Goal: Transaction & Acquisition: Purchase product/service

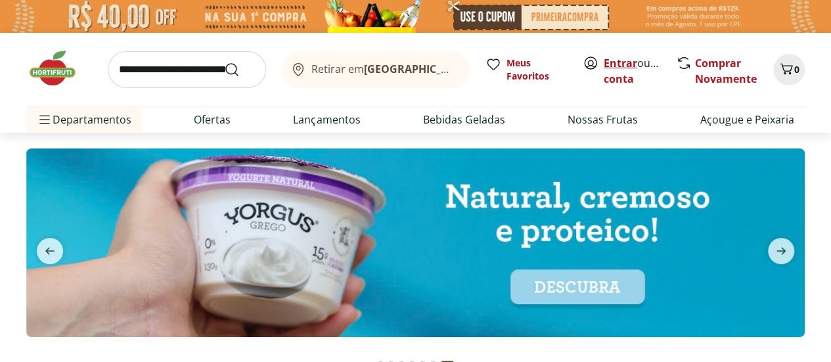
click at [612, 56] on link "Entrar" at bounding box center [619, 63] width 33 height 14
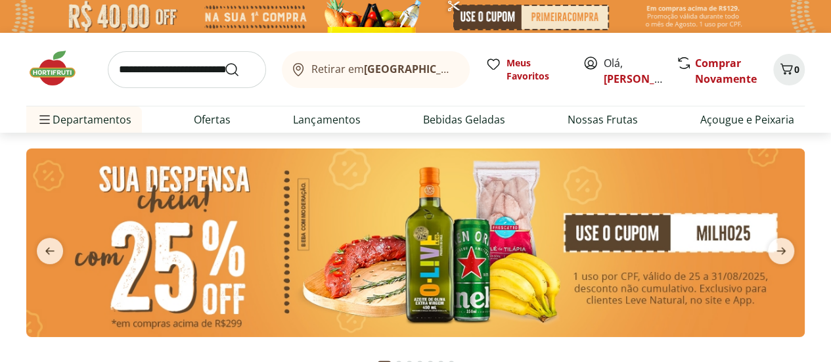
click at [506, 228] on img at bounding box center [415, 242] width 778 height 188
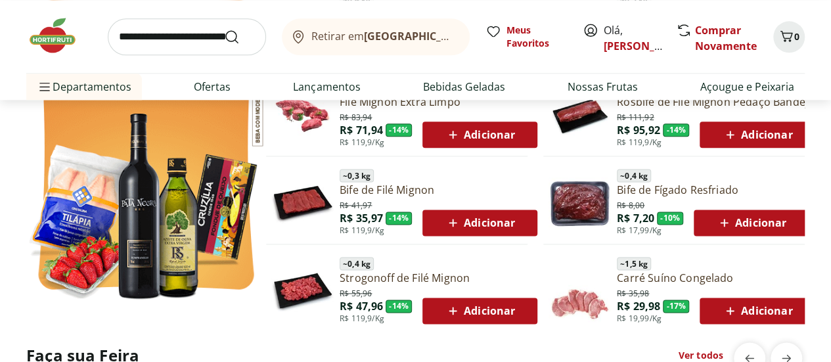
scroll to position [751, 0]
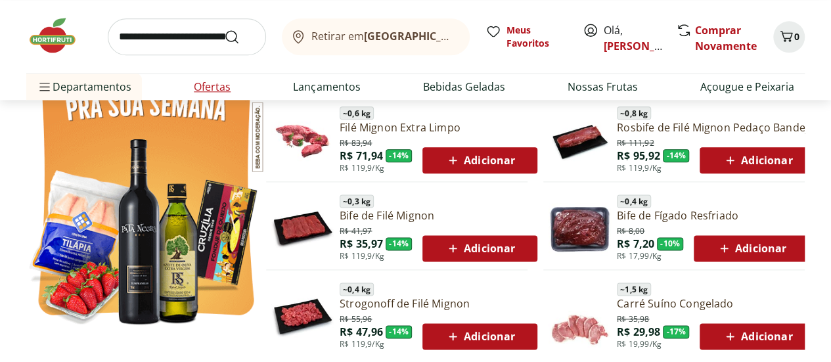
click at [201, 77] on li "Ofertas" at bounding box center [212, 87] width 58 height 26
click at [219, 88] on link "Ofertas" at bounding box center [212, 87] width 37 height 16
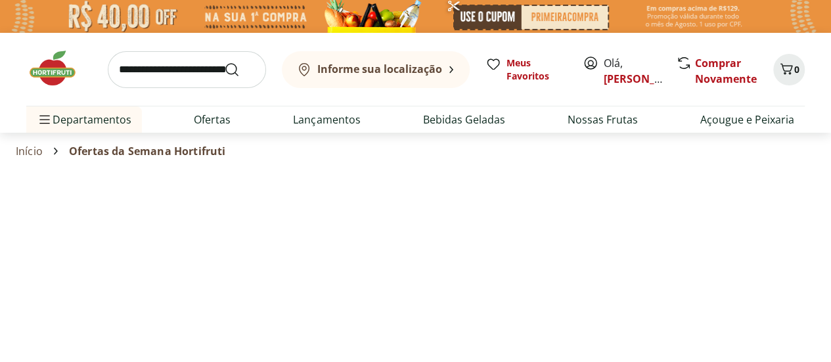
select select "**********"
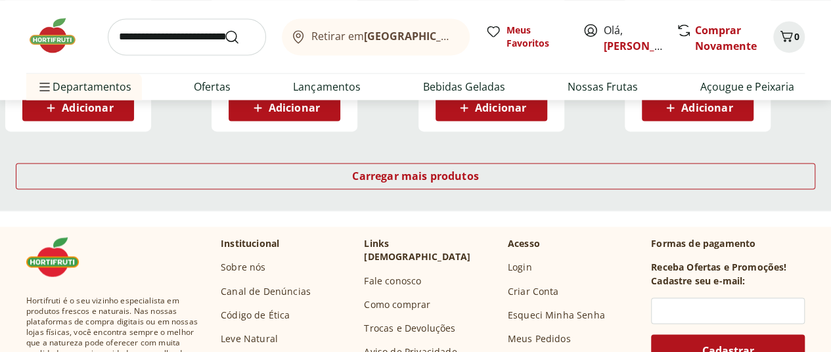
scroll to position [945, 0]
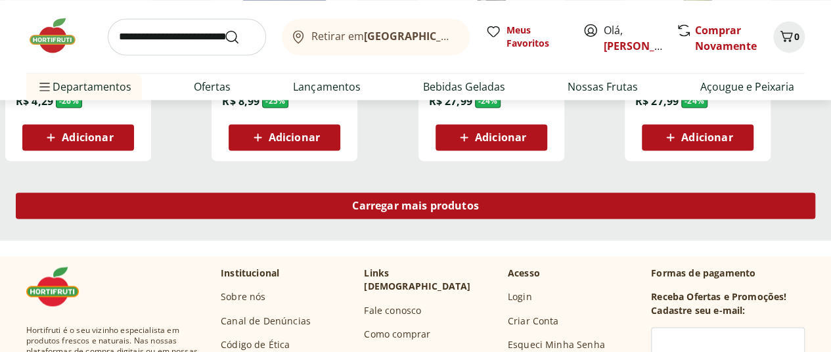
click at [563, 192] on div "Carregar mais produtos" at bounding box center [415, 205] width 799 height 26
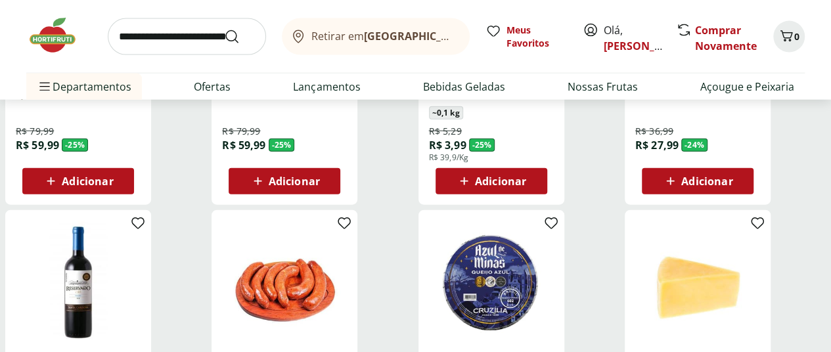
scroll to position [1650, 0]
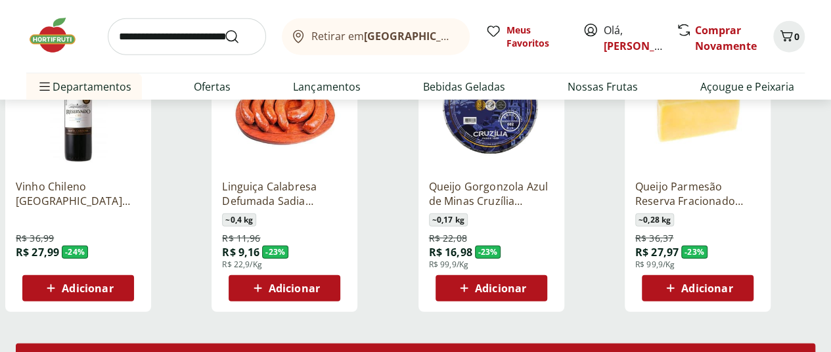
click at [536, 343] on div "Carregar mais produtos" at bounding box center [415, 356] width 799 height 26
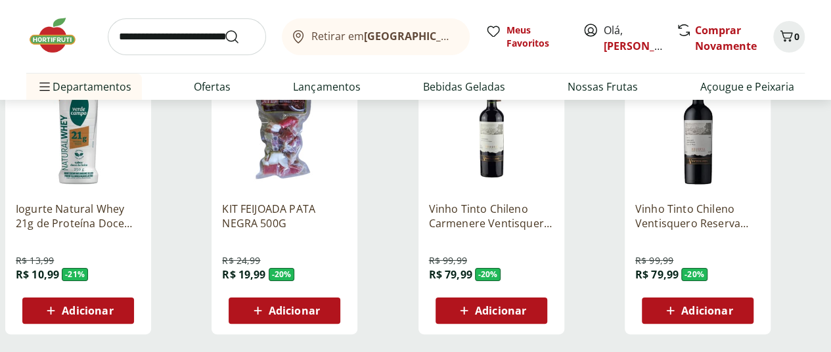
scroll to position [2515, 0]
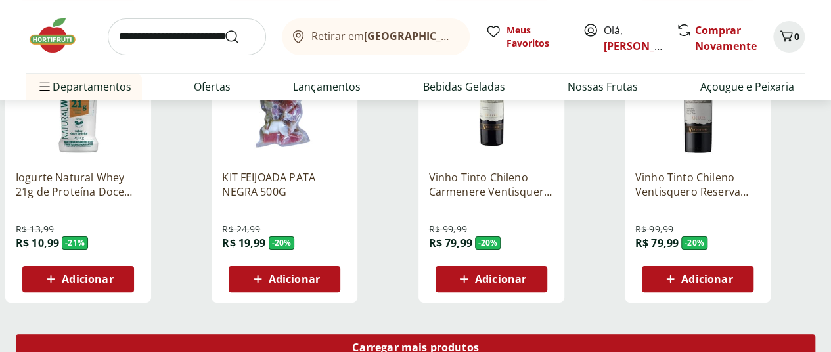
click at [479, 342] on span "Carregar mais produtos" at bounding box center [415, 347] width 127 height 11
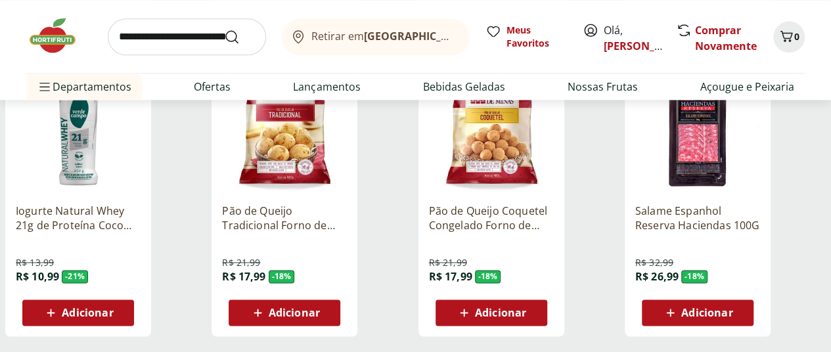
scroll to position [3344, 0]
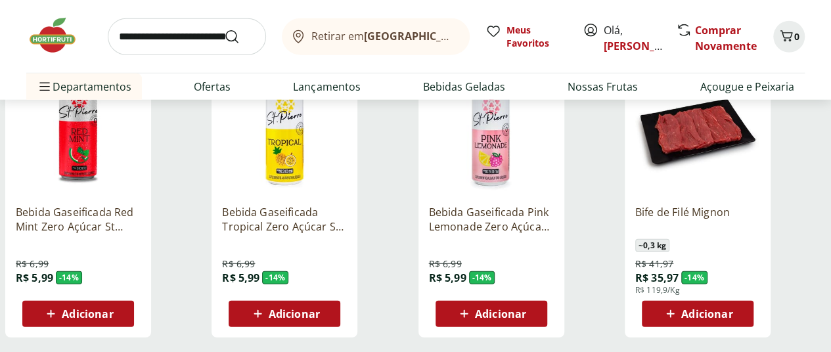
scroll to position [4238, 0]
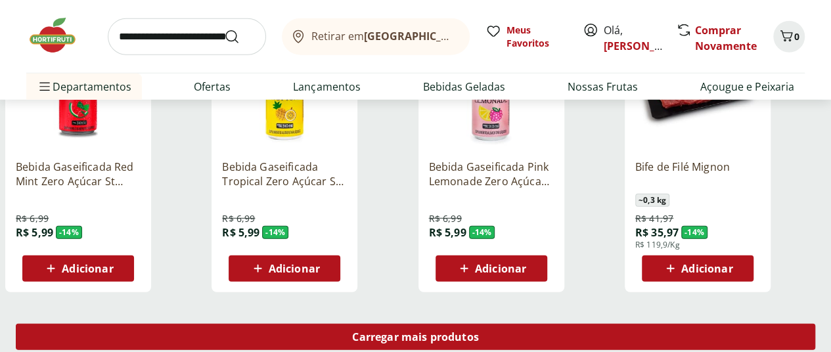
click at [479, 332] on span "Carregar mais produtos" at bounding box center [415, 337] width 127 height 11
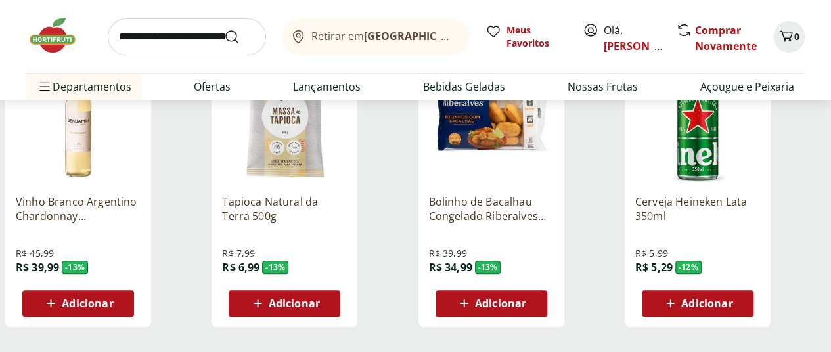
scroll to position [5068, 0]
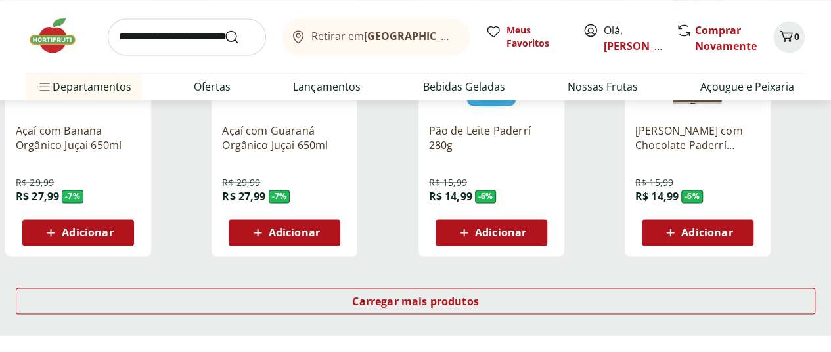
scroll to position [6105, 0]
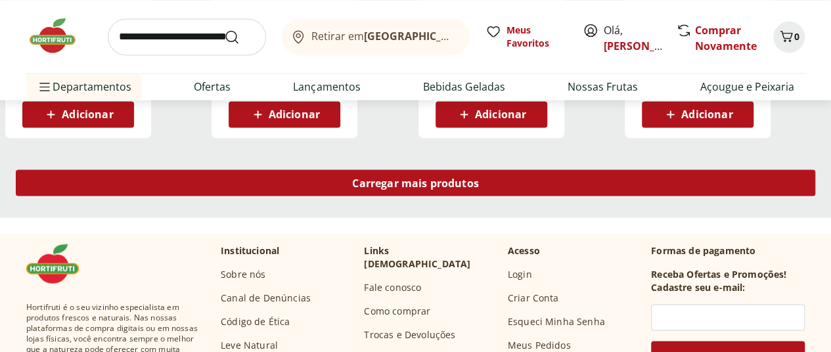
click at [555, 169] on div "Carregar mais produtos" at bounding box center [415, 182] width 799 height 26
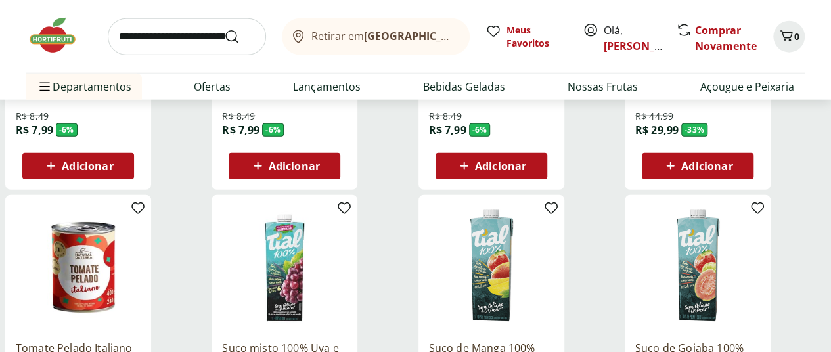
scroll to position [6889, 0]
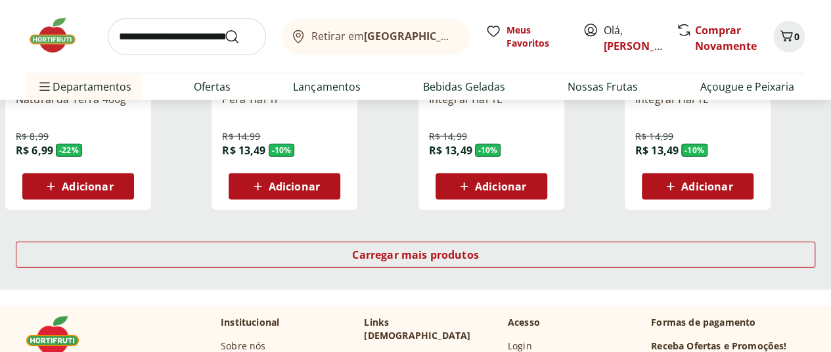
click at [58, 44] on img at bounding box center [59, 35] width 66 height 39
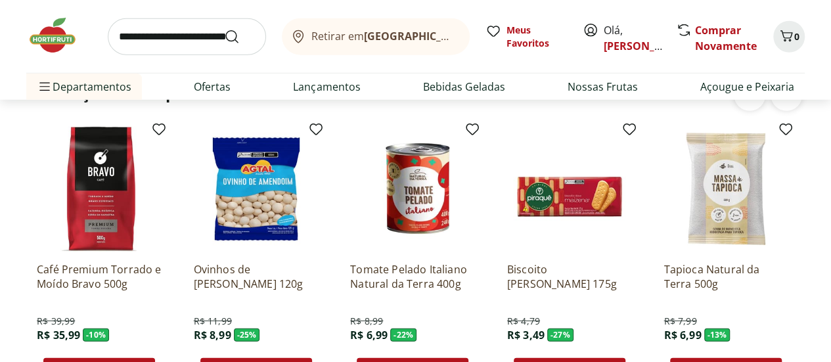
scroll to position [1840, 0]
